Goal: Transaction & Acquisition: Book appointment/travel/reservation

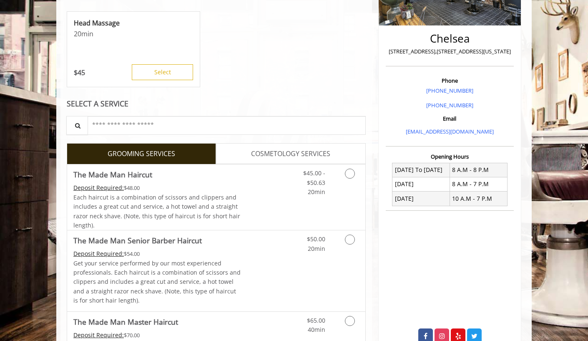
scroll to position [177, 0]
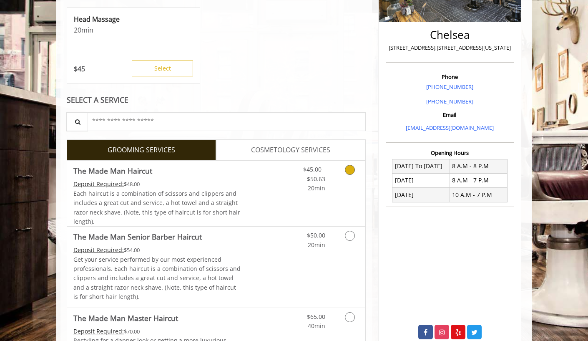
click at [350, 172] on icon "Grooming services" at bounding box center [350, 170] width 10 height 10
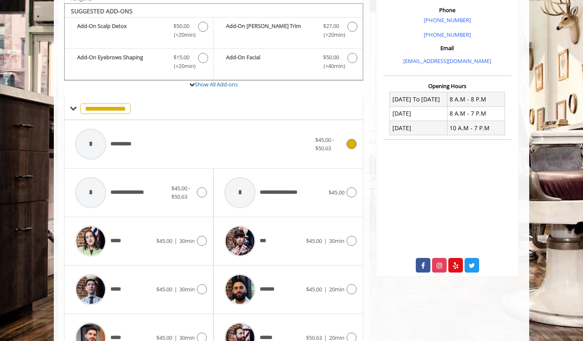
scroll to position [247, 0]
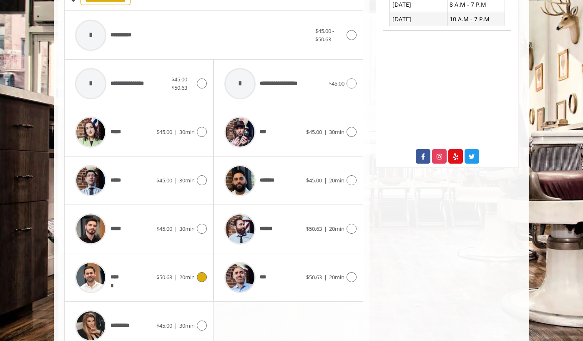
click at [199, 275] on icon at bounding box center [202, 277] width 10 height 10
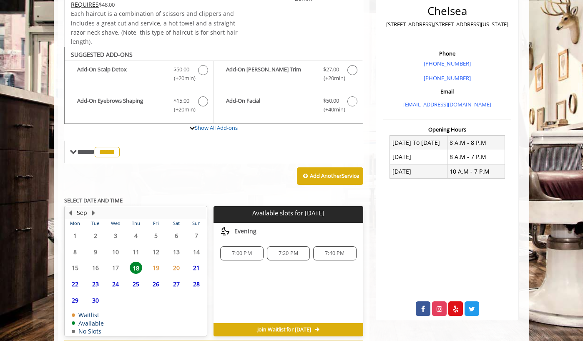
scroll to position [237, 0]
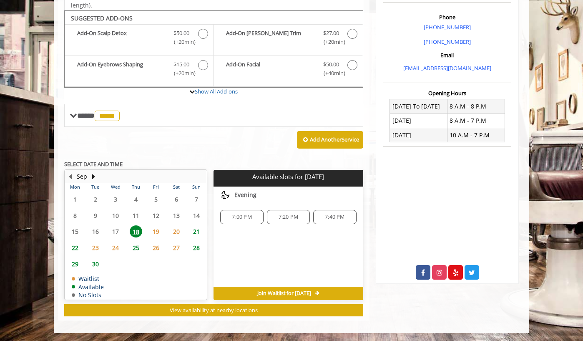
click at [76, 245] on span "22" at bounding box center [75, 248] width 13 height 12
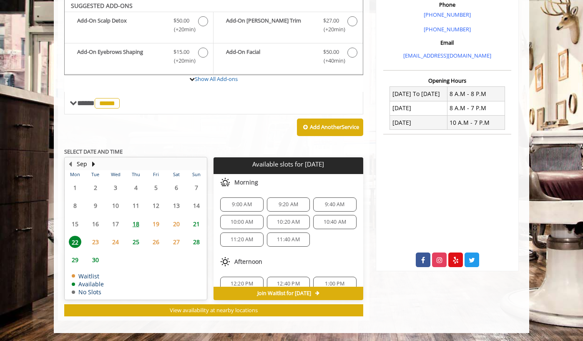
scroll to position [20, 0]
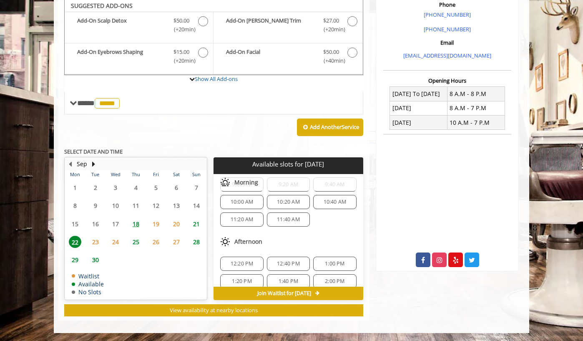
click at [241, 261] on span "12:20 PM" at bounding box center [242, 263] width 23 height 7
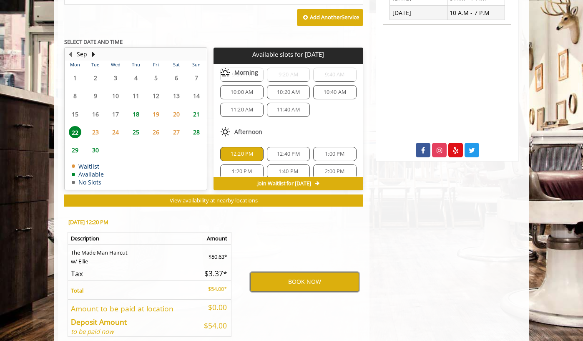
scroll to position [356, 0]
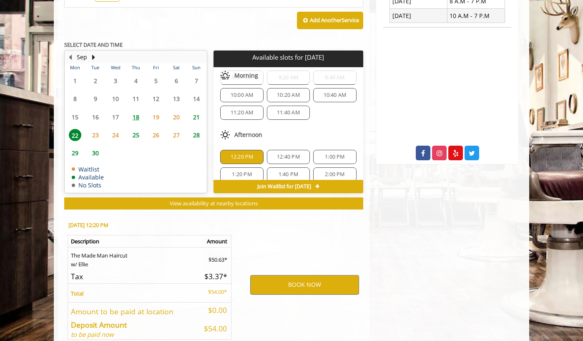
click at [196, 116] on span "21" at bounding box center [196, 117] width 13 height 12
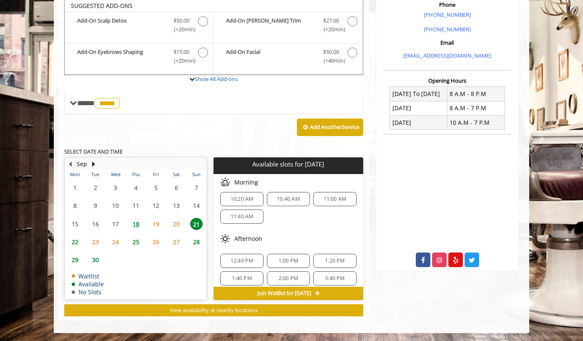
scroll to position [6, 0]
click at [240, 259] on span "12:40 PM" at bounding box center [242, 260] width 23 height 7
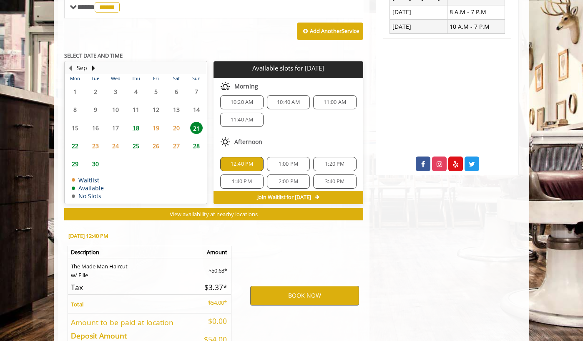
scroll to position [400, 0]
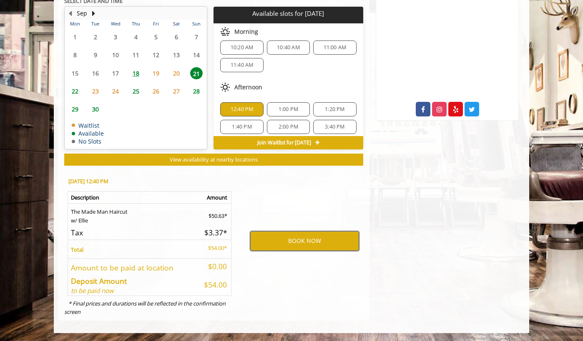
click at [299, 237] on button "BOOK NOW" at bounding box center [304, 240] width 109 height 19
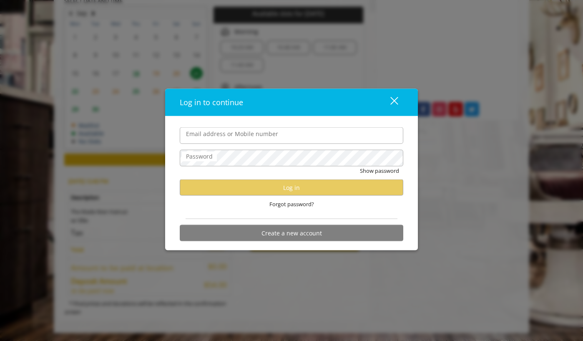
click at [244, 138] on label "Email address or Mobile number" at bounding box center [232, 133] width 101 height 9
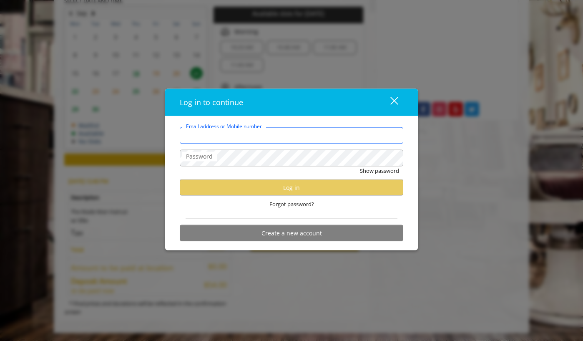
click at [244, 138] on input "Email address or Mobile number" at bounding box center [292, 135] width 224 height 17
type input "**********"
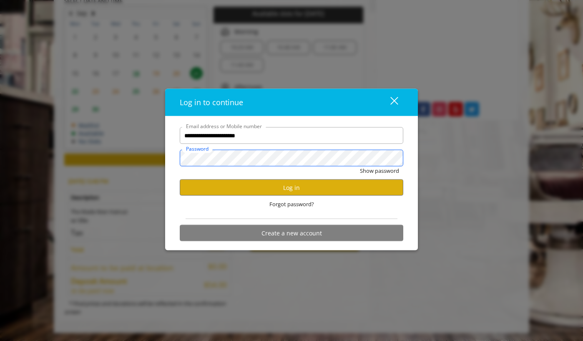
click at [360, 166] on button "Show password" at bounding box center [379, 170] width 39 height 9
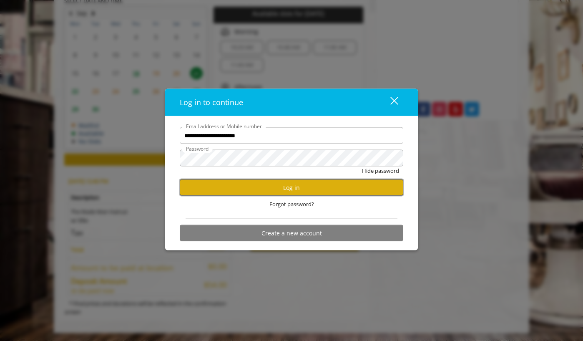
click at [292, 191] on button "Log in" at bounding box center [292, 187] width 224 height 16
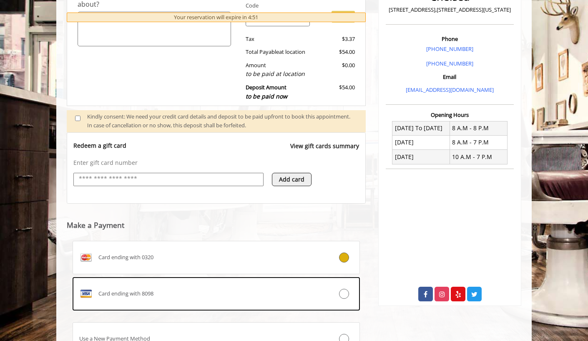
scroll to position [217, 0]
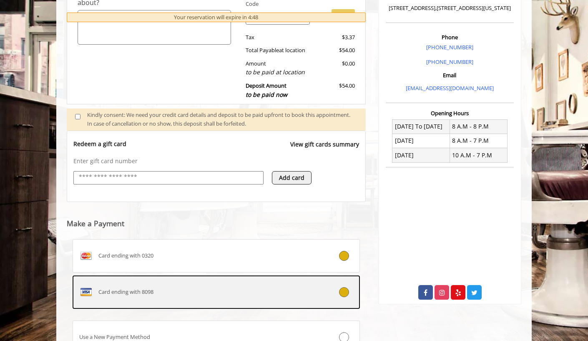
click at [344, 292] on icon at bounding box center [344, 292] width 10 height 10
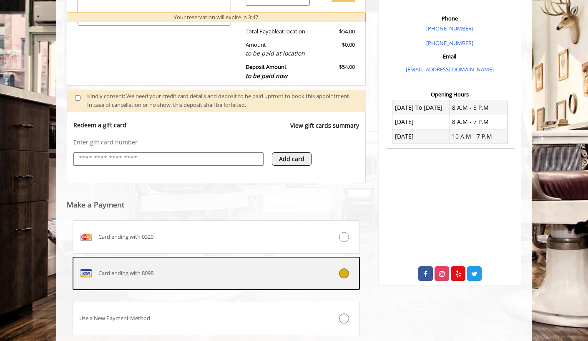
scroll to position [291, 0]
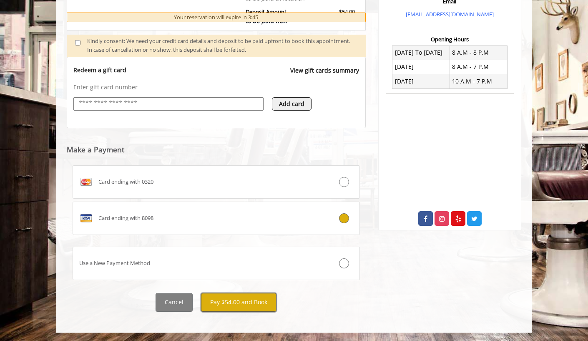
click at [236, 300] on button "Pay $54.00 and Book" at bounding box center [239, 302] width 76 height 19
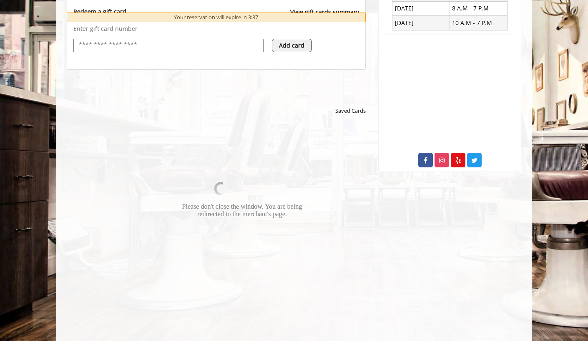
scroll to position [391, 0]
